Goal: Task Accomplishment & Management: Use online tool/utility

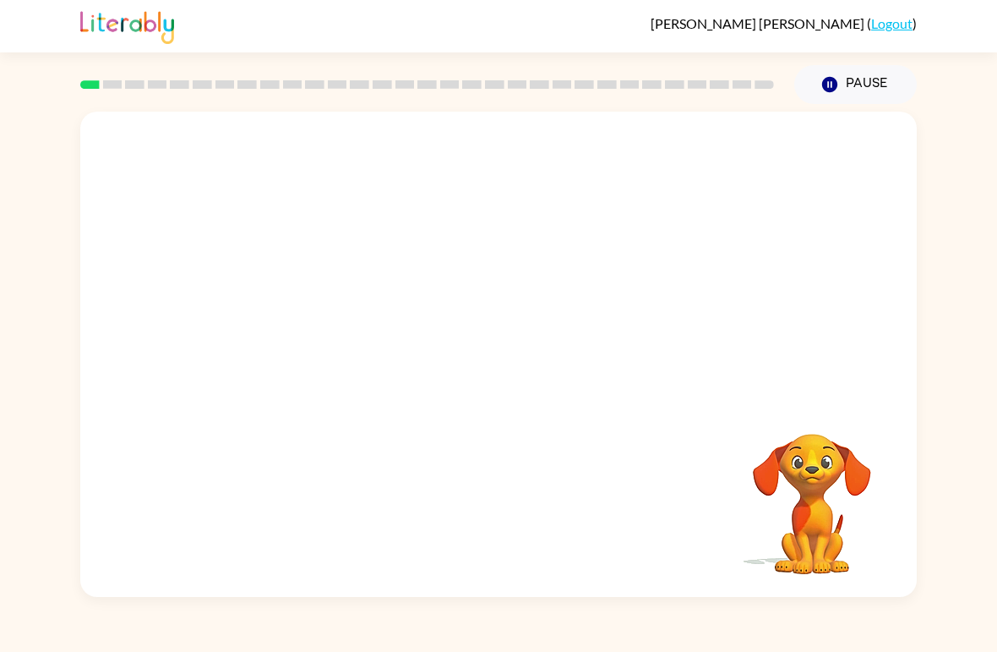
click at [450, 265] on video "Your browser must support playing .mp4 files to use Literably. Please try using…" at bounding box center [498, 255] width 837 height 287
click at [503, 380] on div at bounding box center [499, 363] width 108 height 62
click at [502, 379] on div at bounding box center [499, 363] width 108 height 62
click at [505, 352] on icon "button" at bounding box center [499, 363] width 30 height 30
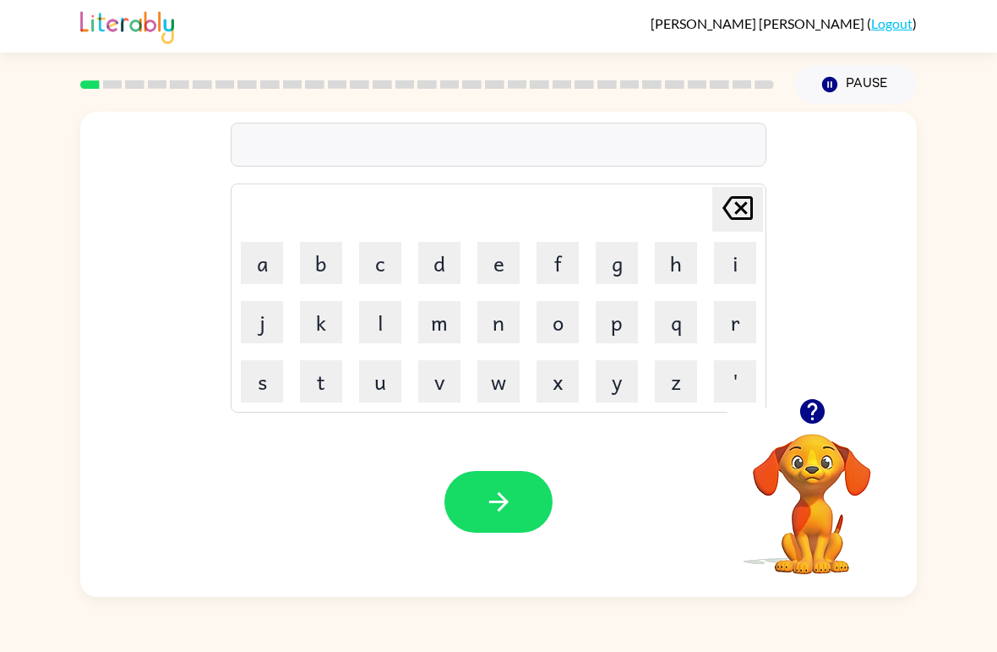
click at [254, 386] on button "s" at bounding box center [262, 381] width 42 height 42
click at [674, 271] on button "h" at bounding box center [676, 263] width 42 height 42
click at [387, 387] on button "u" at bounding box center [380, 381] width 42 height 42
click at [259, 387] on button "s" at bounding box center [262, 381] width 42 height 42
click at [668, 256] on button "h" at bounding box center [676, 263] width 42 height 42
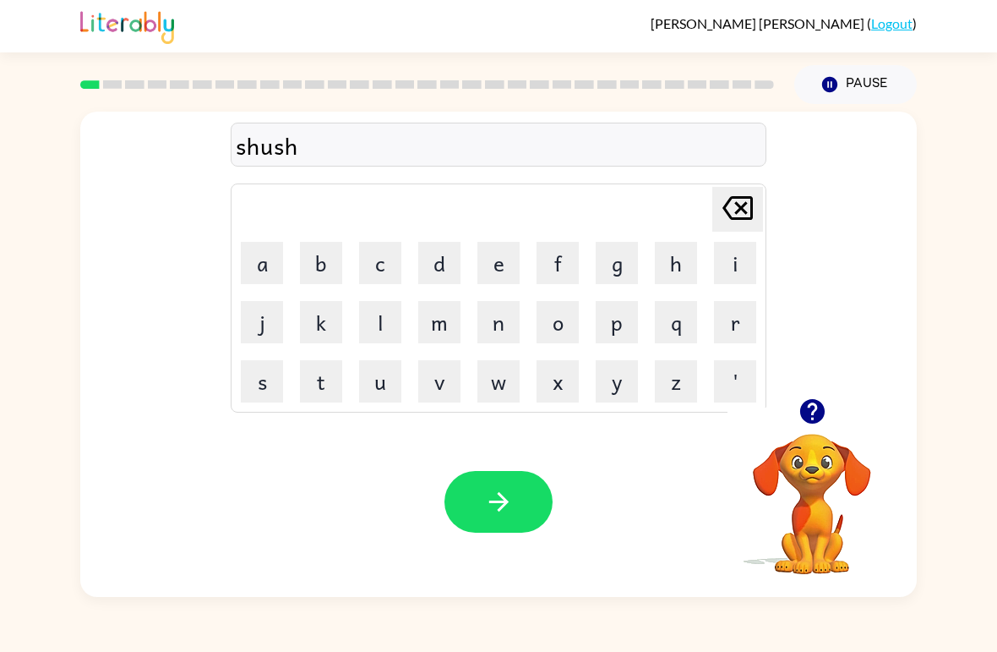
click at [500, 489] on icon "button" at bounding box center [499, 502] width 30 height 30
click at [258, 268] on button "a" at bounding box center [262, 263] width 42 height 42
click at [617, 325] on button "p" at bounding box center [617, 322] width 42 height 42
click at [500, 269] on button "e" at bounding box center [499, 263] width 42 height 42
click at [732, 315] on button "r" at bounding box center [735, 322] width 42 height 42
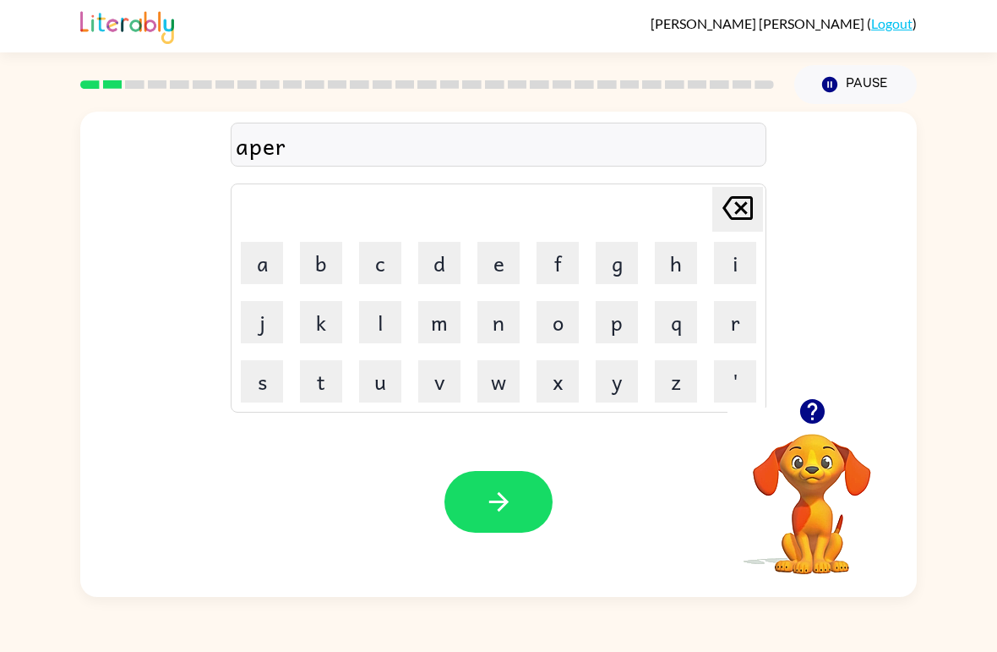
click at [725, 230] on div "[PERSON_NAME] last character input" at bounding box center [738, 209] width 41 height 43
click at [720, 316] on button "r" at bounding box center [735, 322] width 42 height 42
click at [726, 279] on button "i" at bounding box center [735, 263] width 42 height 42
click at [509, 267] on button "e" at bounding box center [499, 263] width 42 height 42
click at [495, 329] on button "n" at bounding box center [499, 322] width 42 height 42
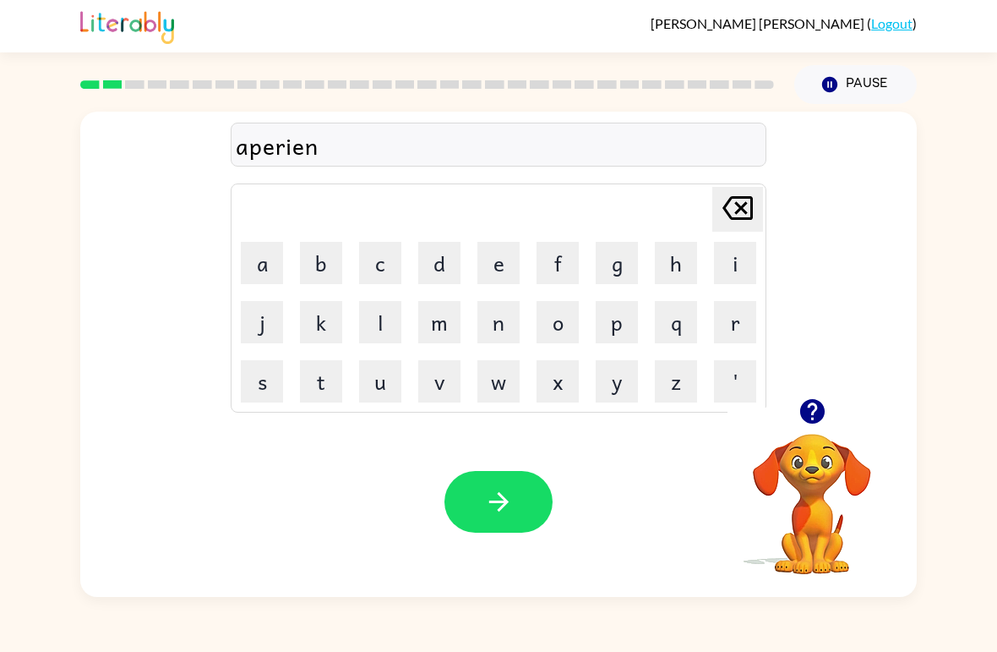
click at [385, 271] on button "c" at bounding box center [380, 263] width 42 height 42
click at [441, 259] on button "d" at bounding box center [439, 263] width 42 height 42
click at [727, 231] on div "[PERSON_NAME] last character input" at bounding box center [738, 209] width 41 height 43
